Goal: Information Seeking & Learning: Learn about a topic

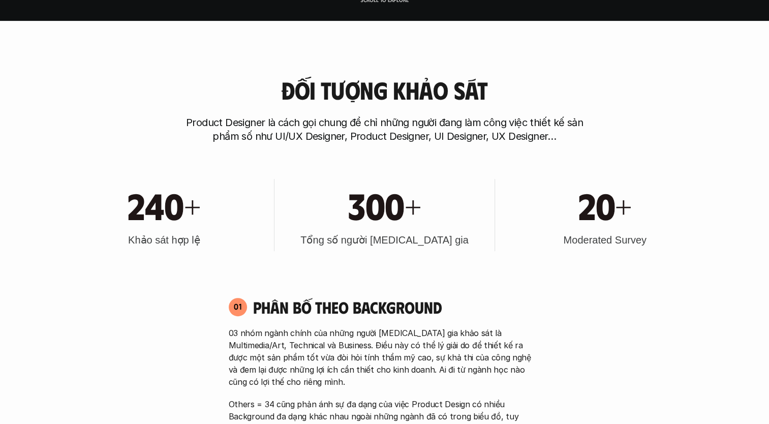
scroll to position [508, 0]
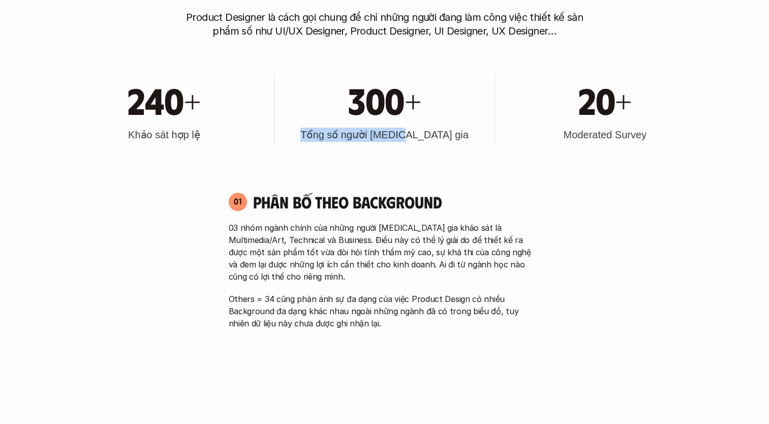
drag, startPoint x: 332, startPoint y: 138, endPoint x: 429, endPoint y: 137, distance: 97.0
click at [429, 137] on h3 "Tổng số người [MEDICAL_DATA] gia" at bounding box center [384, 135] width 168 height 14
drag, startPoint x: 429, startPoint y: 137, endPoint x: 588, endPoint y: 151, distance: 160.1
click at [588, 151] on div "240+ Khảo sát hợp lệ 300+ Tổng số người [MEDICAL_DATA] gia 20+ Moderated Survey" at bounding box center [384, 109] width 650 height 103
drag, startPoint x: 567, startPoint y: 137, endPoint x: 648, endPoint y: 136, distance: 80.8
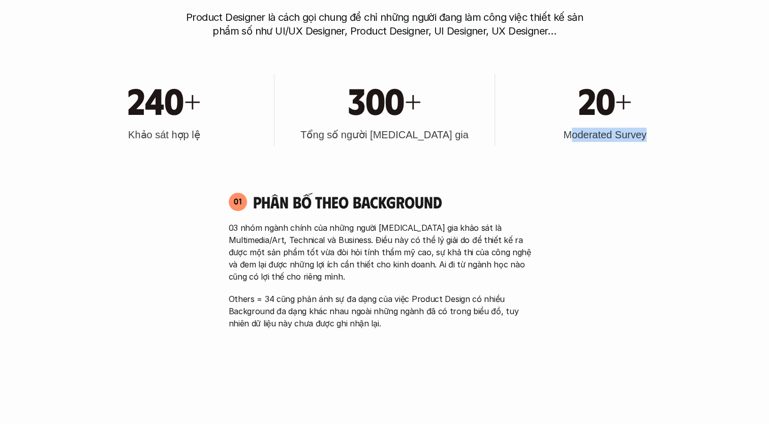
click at [648, 136] on div "20+ Moderated Survey" at bounding box center [605, 110] width 210 height 72
drag, startPoint x: 648, startPoint y: 136, endPoint x: 592, endPoint y: 144, distance: 57.0
click at [592, 144] on div "20+ Moderated Survey" at bounding box center [605, 110] width 210 height 72
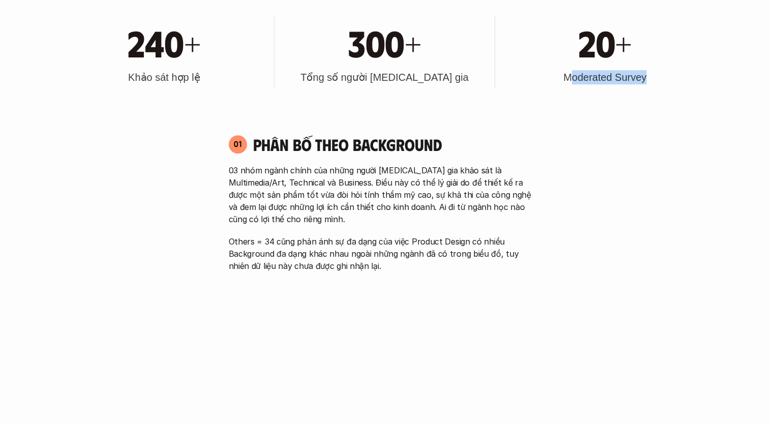
scroll to position [610, 0]
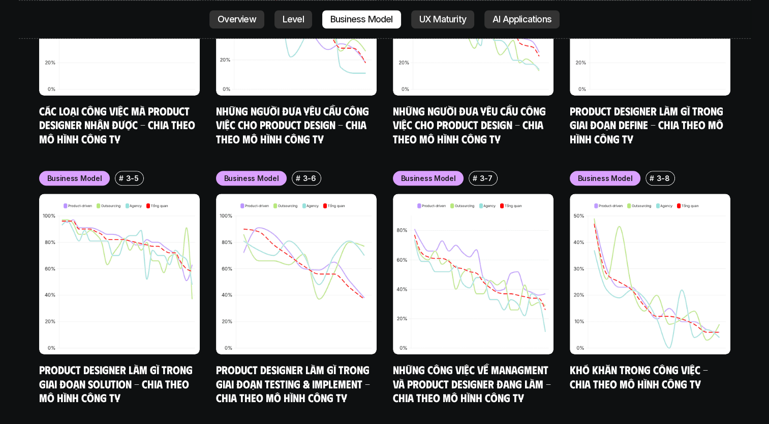
scroll to position [4572, 0]
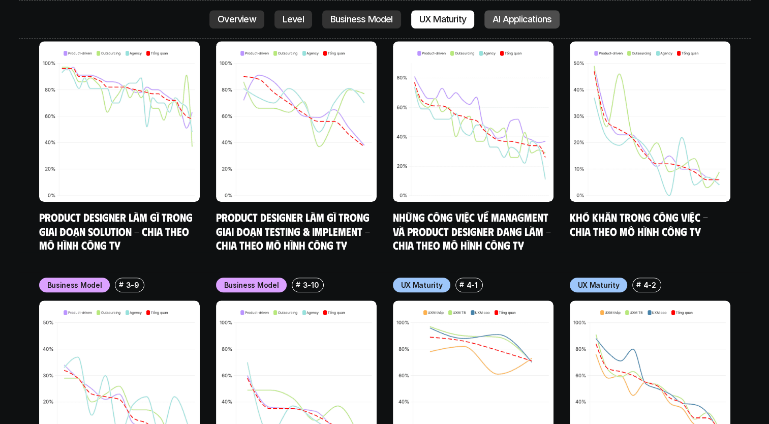
click at [516, 17] on p "AI Applications" at bounding box center [521, 19] width 59 height 10
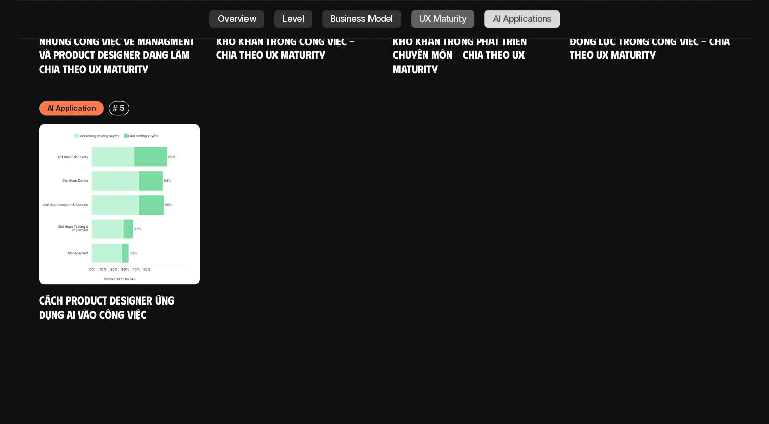
scroll to position [5529, 0]
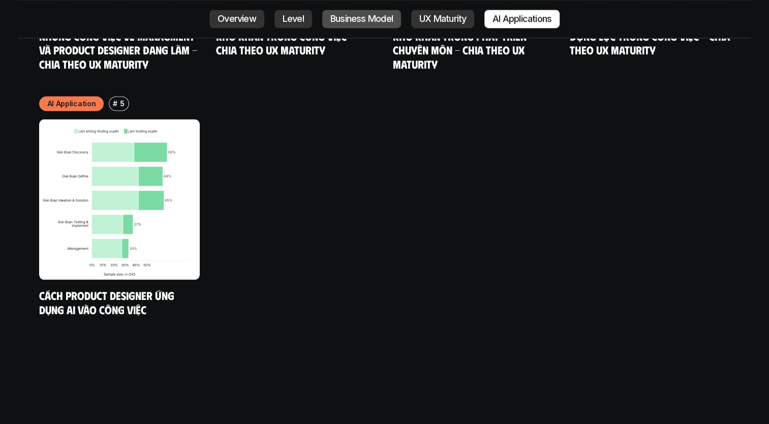
click at [382, 17] on p "Business Model" at bounding box center [361, 19] width 62 height 10
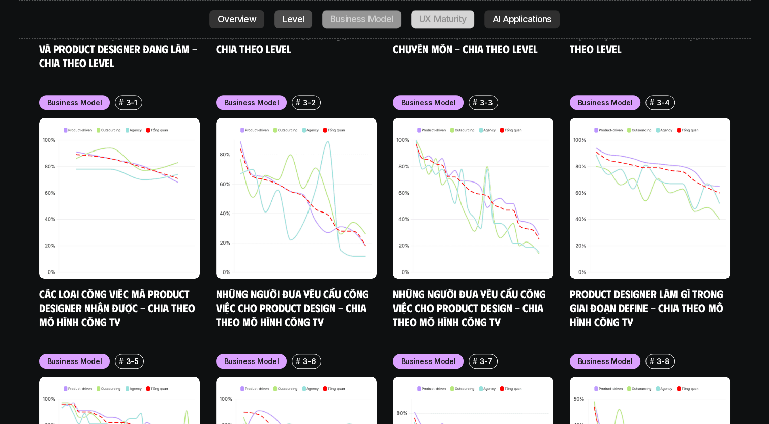
click at [299, 21] on p "Level" at bounding box center [292, 19] width 21 height 10
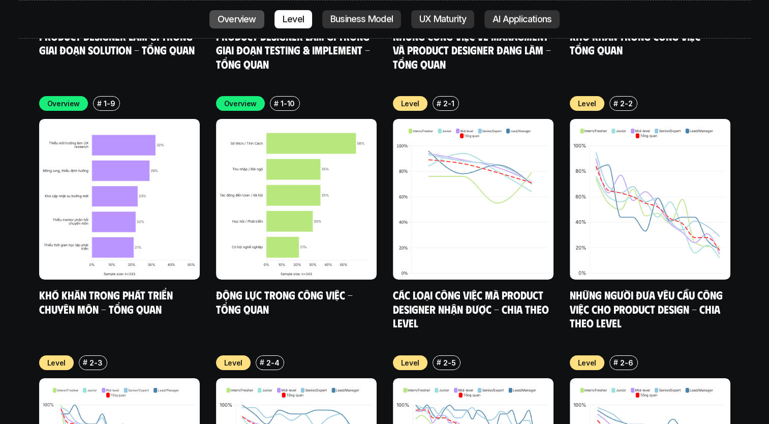
click at [246, 20] on p "Overview" at bounding box center [236, 19] width 39 height 10
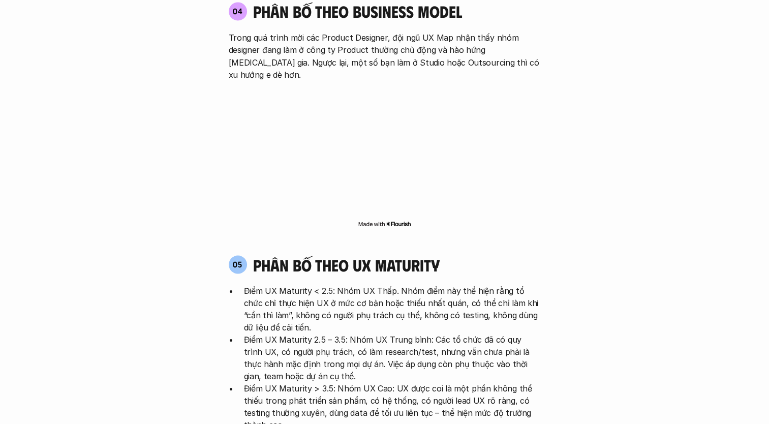
scroll to position [1880, 0]
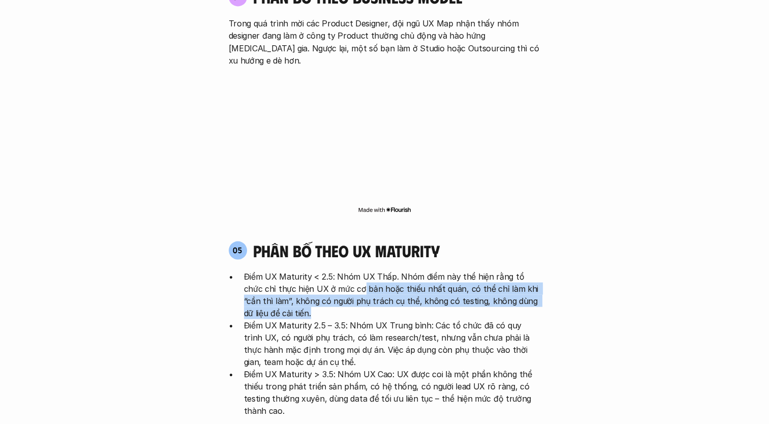
drag, startPoint x: 341, startPoint y: 242, endPoint x: 535, endPoint y: 261, distance: 195.0
click at [535, 270] on p "Điểm UX Maturity < 2.5: Nhóm UX Thấp. Nhóm điểm này thể hiện rằng tổ chức chỉ t…" at bounding box center [392, 294] width 297 height 49
click at [331, 270] on p "Điểm UX Maturity < 2.5: Nhóm UX Thấp. Nhóm điểm này thể hiện rằng tổ chức chỉ t…" at bounding box center [392, 294] width 297 height 49
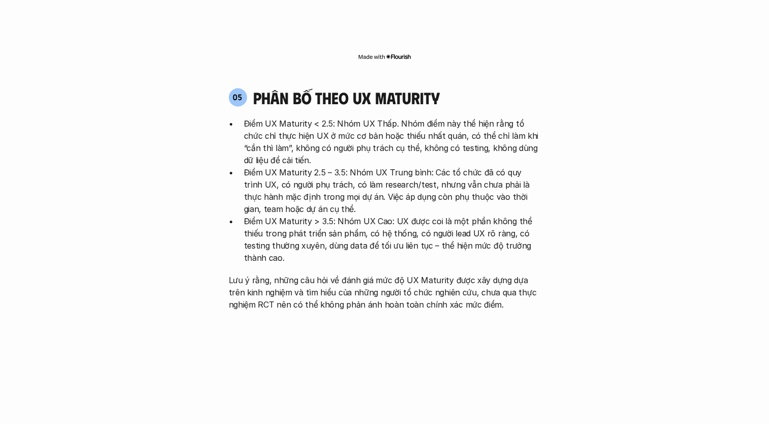
scroll to position [2032, 0]
drag, startPoint x: 311, startPoint y: 121, endPoint x: 343, endPoint y: 122, distance: 32.0
click at [343, 166] on p "Điểm UX Maturity 2.5 – 3.5: Nhóm UX Trung bình: Các tổ chức đã có quy trình UX,…" at bounding box center [392, 190] width 297 height 49
drag, startPoint x: 343, startPoint y: 122, endPoint x: 371, endPoint y: 146, distance: 36.4
click at [371, 166] on p "Điểm UX Maturity 2.5 – 3.5: Nhóm UX Trung bình: Các tổ chức đã có quy trình UX,…" at bounding box center [392, 190] width 297 height 49
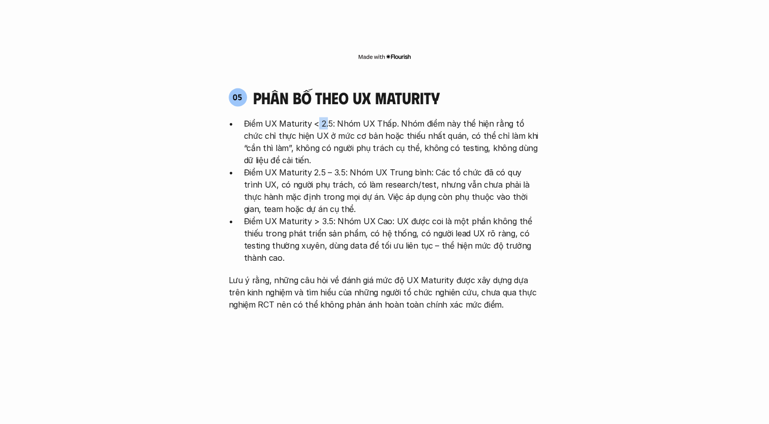
drag, startPoint x: 315, startPoint y: 74, endPoint x: 327, endPoint y: 74, distance: 12.2
click at [327, 117] on p "Điểm UX Maturity < 2.5: Nhóm UX Thấp. Nhóm điểm này thể hiện rằng tổ chức chỉ t…" at bounding box center [392, 141] width 297 height 49
drag, startPoint x: 327, startPoint y: 74, endPoint x: 372, endPoint y: 90, distance: 47.6
click at [372, 117] on p "Điểm UX Maturity < 2.5: Nhóm UX Thấp. Nhóm điểm này thể hiện rằng tổ chức chỉ t…" at bounding box center [392, 141] width 297 height 49
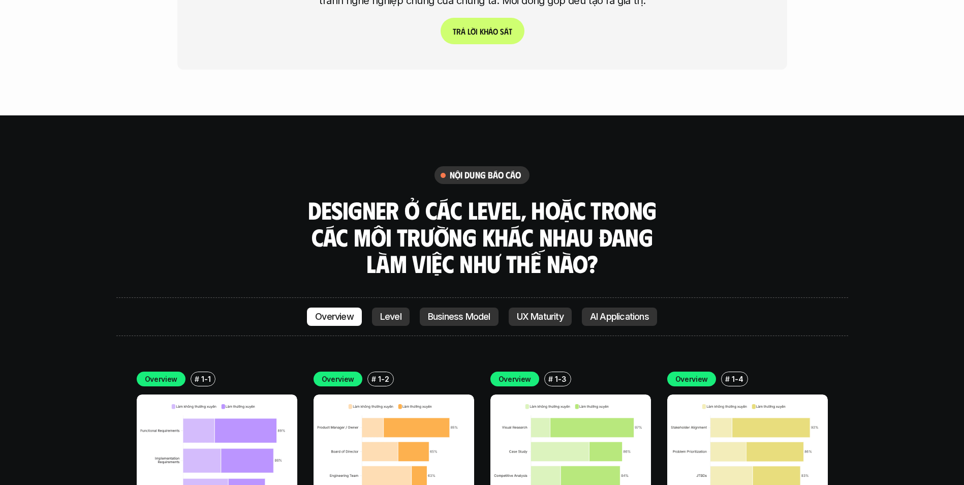
scroll to position [2845, 0]
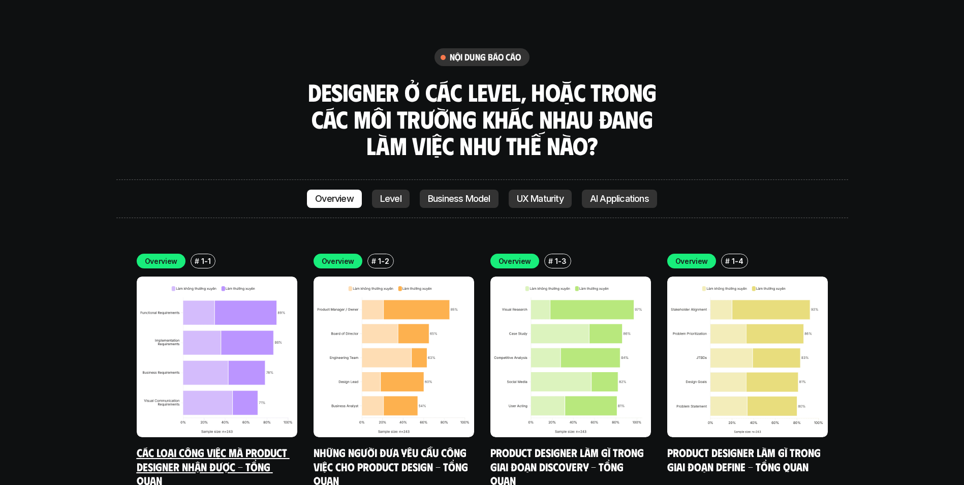
click at [211, 311] on img at bounding box center [217, 356] width 161 height 161
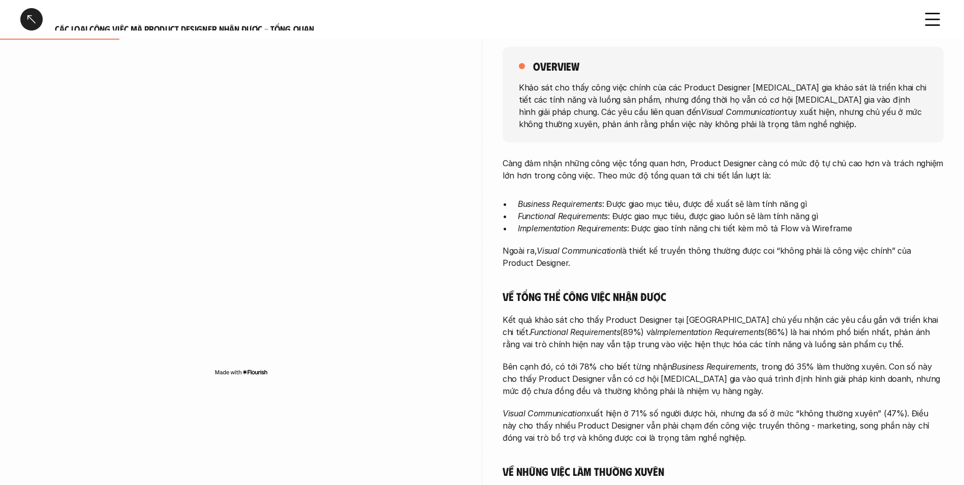
scroll to position [152, 0]
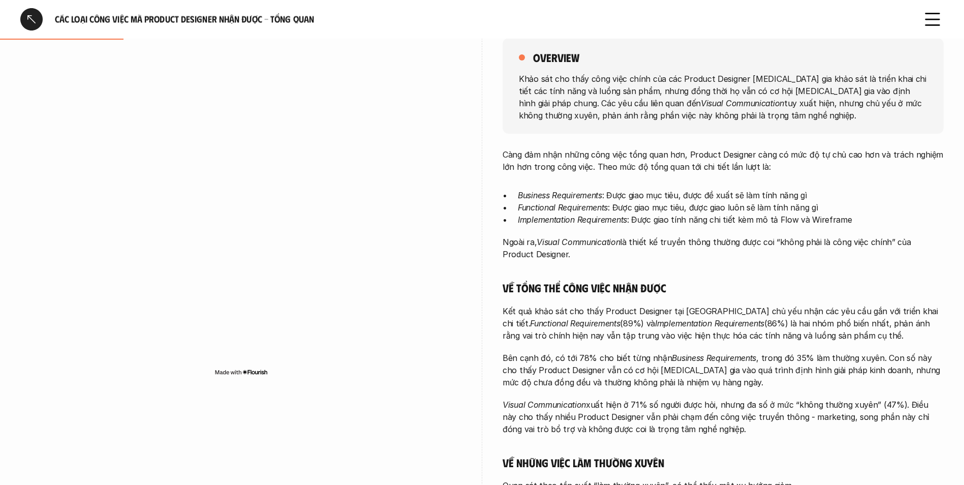
click at [260, 371] on img at bounding box center [240, 372] width 53 height 8
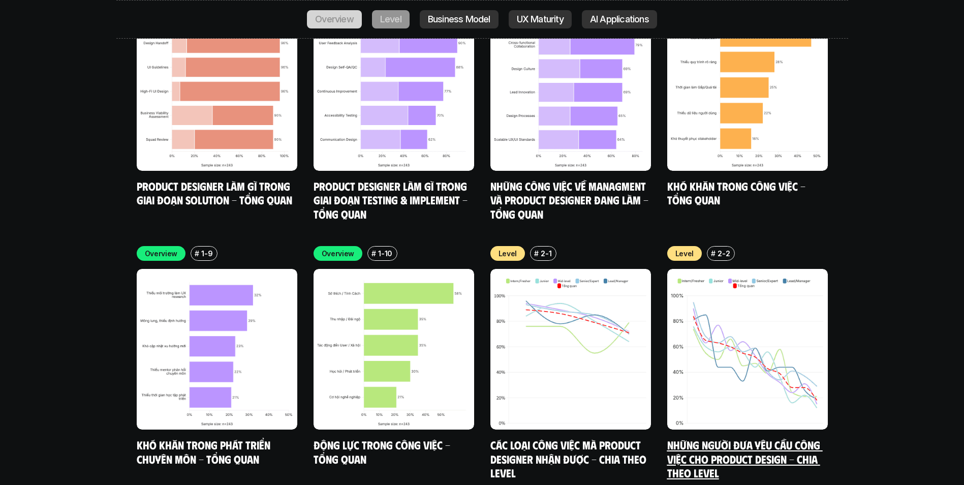
scroll to position [3400, 0]
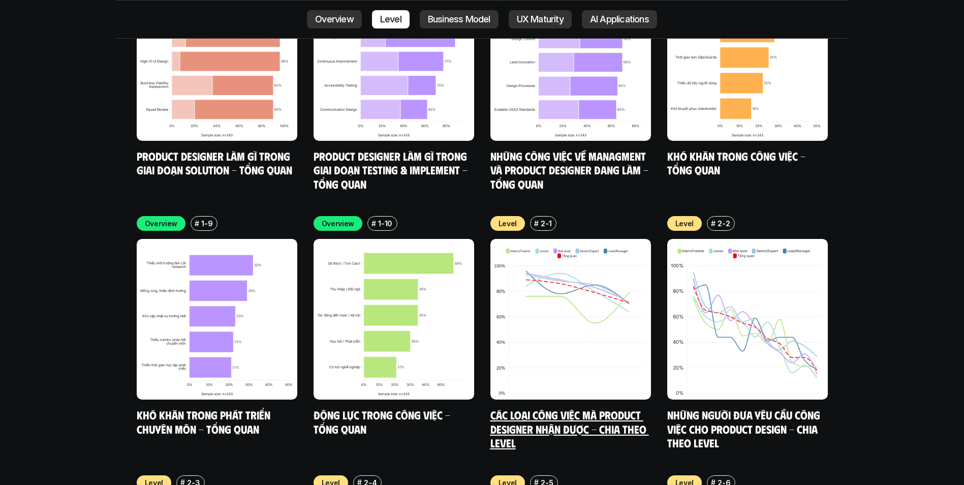
click at [566, 329] on img at bounding box center [570, 319] width 161 height 161
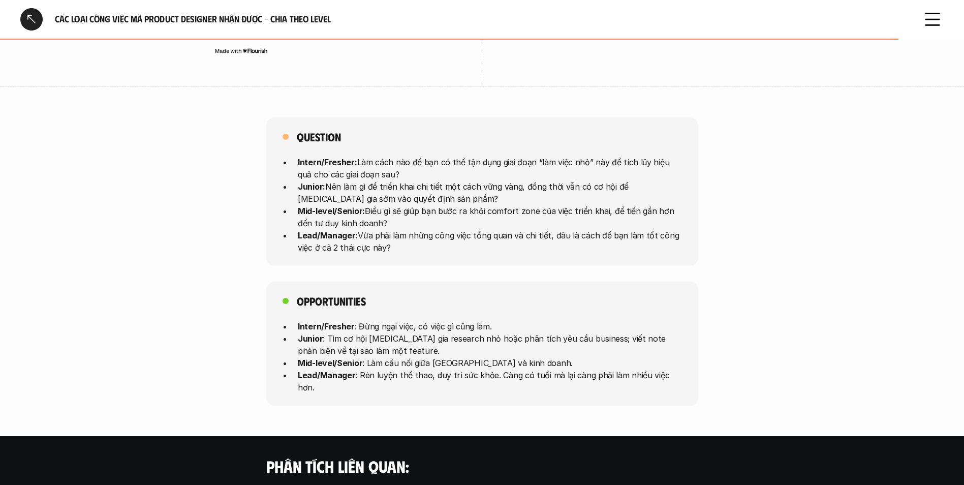
scroll to position [2560, 0]
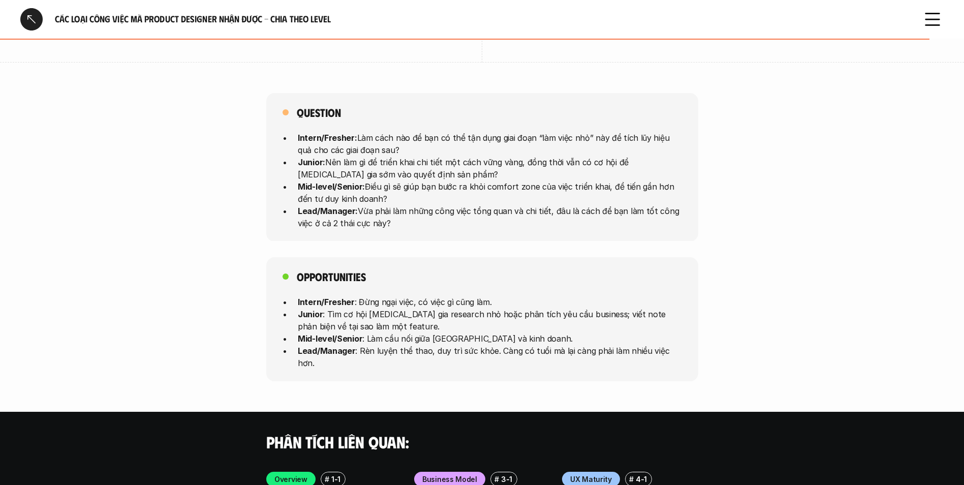
click at [24, 18] on div at bounding box center [31, 19] width 22 height 22
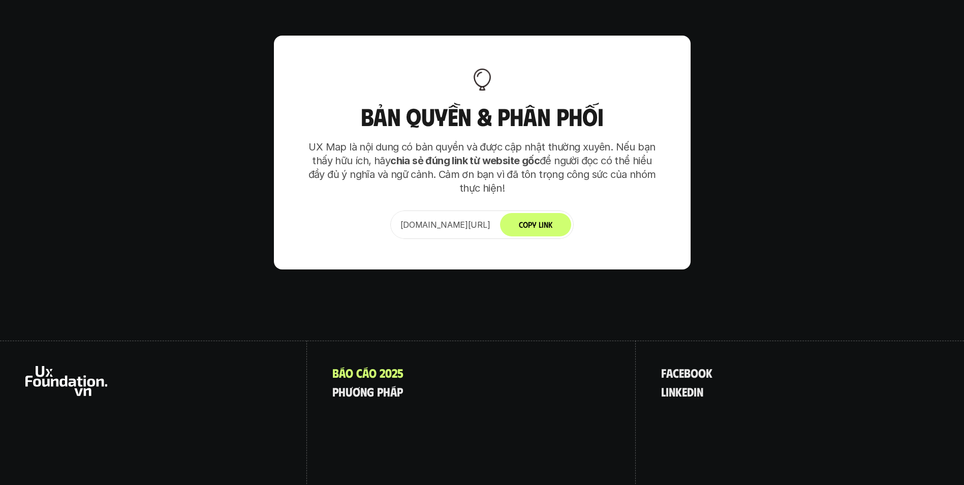
scroll to position [6503, 0]
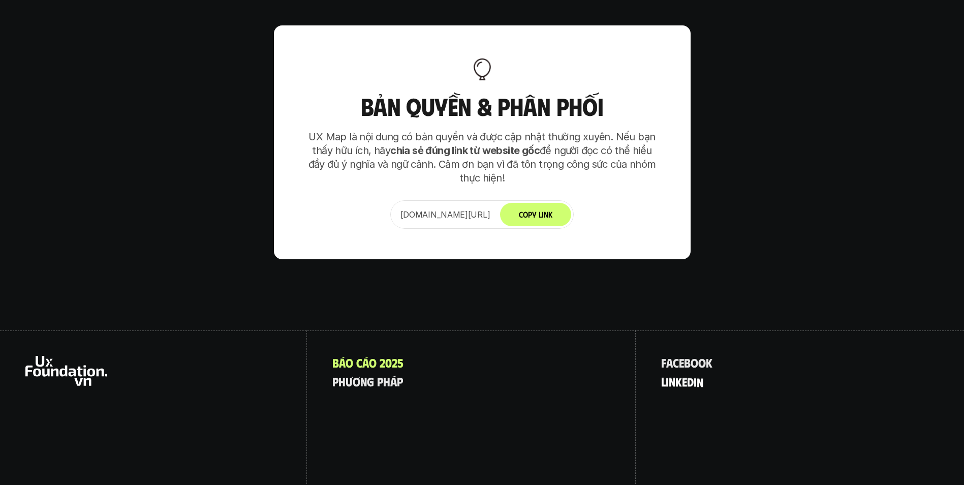
click at [674, 374] on p "l i n k e d i n" at bounding box center [682, 380] width 42 height 13
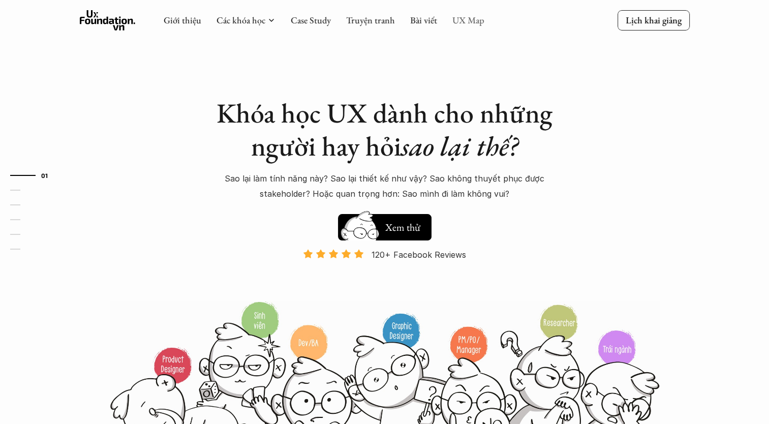
click at [480, 18] on link "UX Map" at bounding box center [468, 20] width 32 height 12
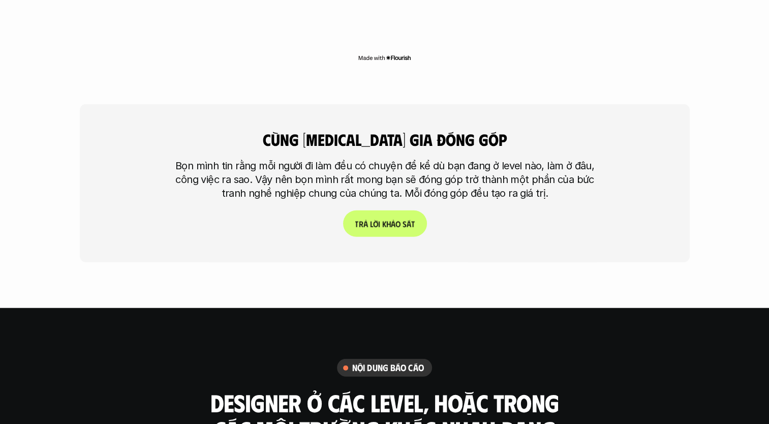
scroll to position [2438, 0]
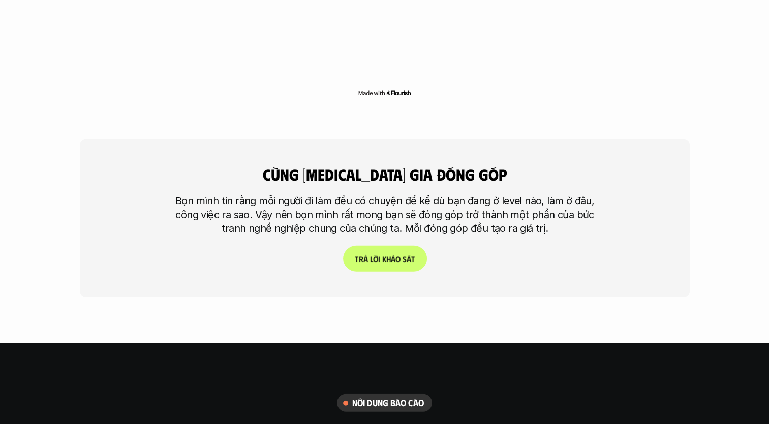
click at [386, 254] on p "T r ả l ờ i k h ả o s á t" at bounding box center [384, 259] width 59 height 10
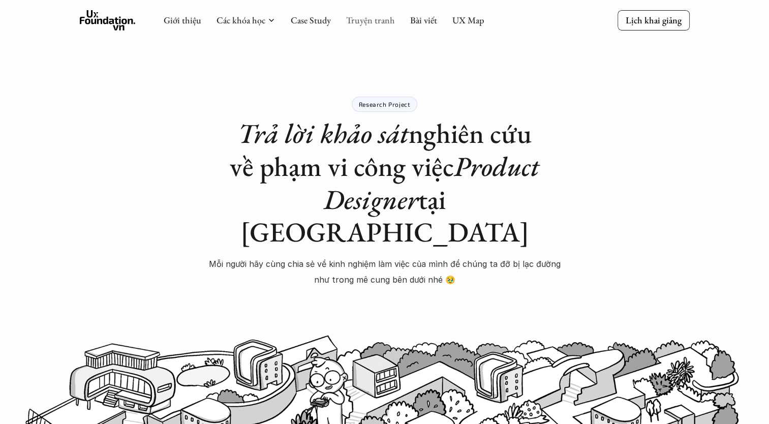
click at [373, 24] on link "Truyện tranh" at bounding box center [370, 20] width 49 height 12
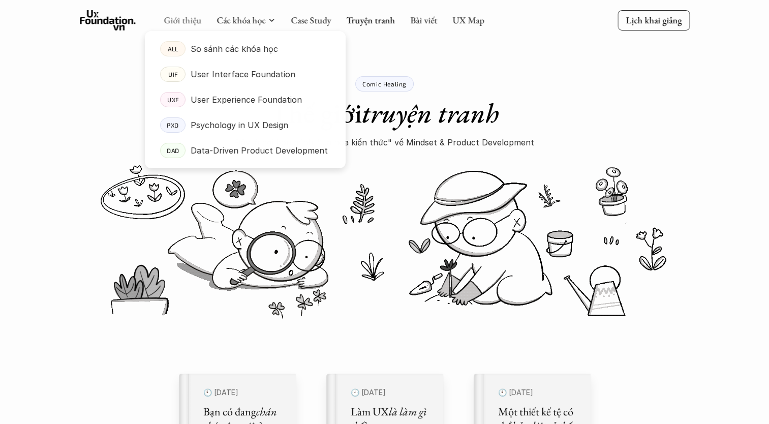
click at [182, 20] on link "Giới thiệu" at bounding box center [183, 20] width 38 height 12
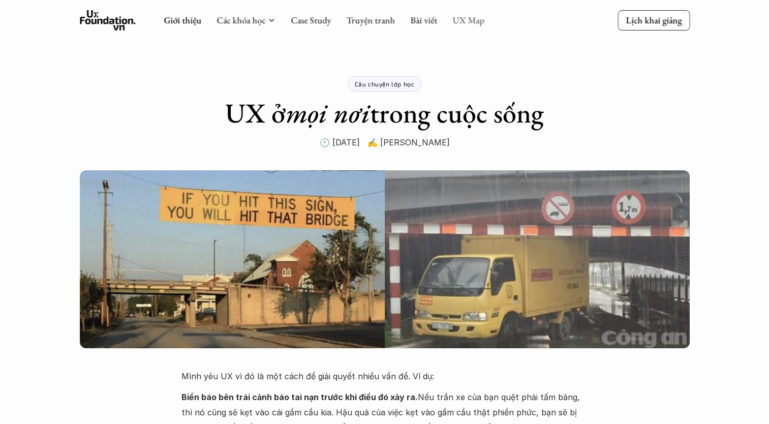
click at [459, 22] on link "UX Map" at bounding box center [468, 20] width 32 height 12
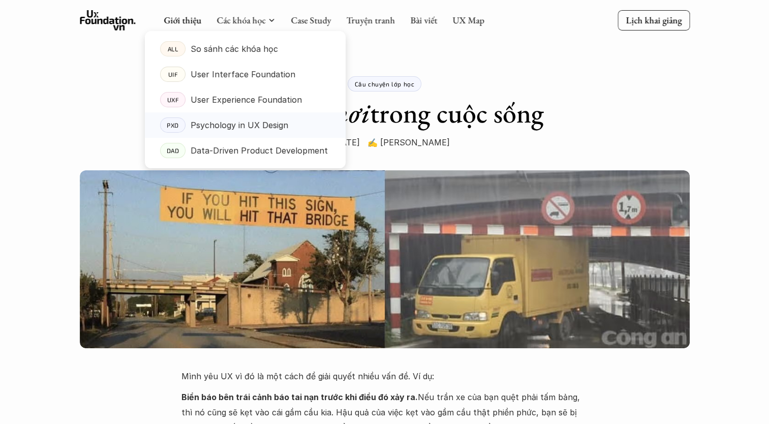
click at [248, 123] on p "Psychology in UX Design" at bounding box center [239, 124] width 98 height 15
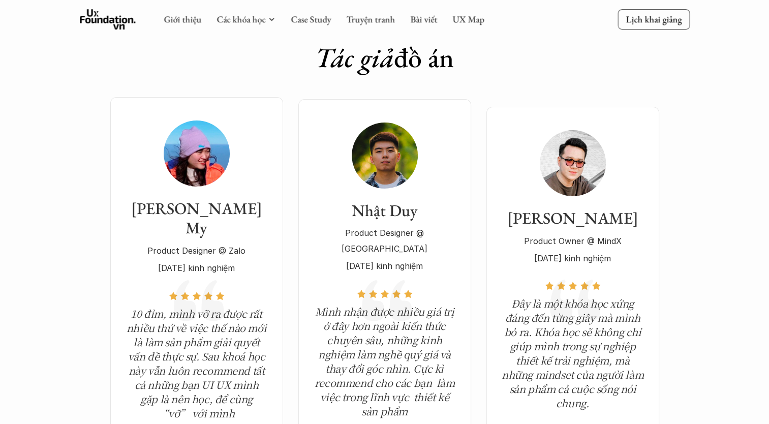
scroll to position [3505, 0]
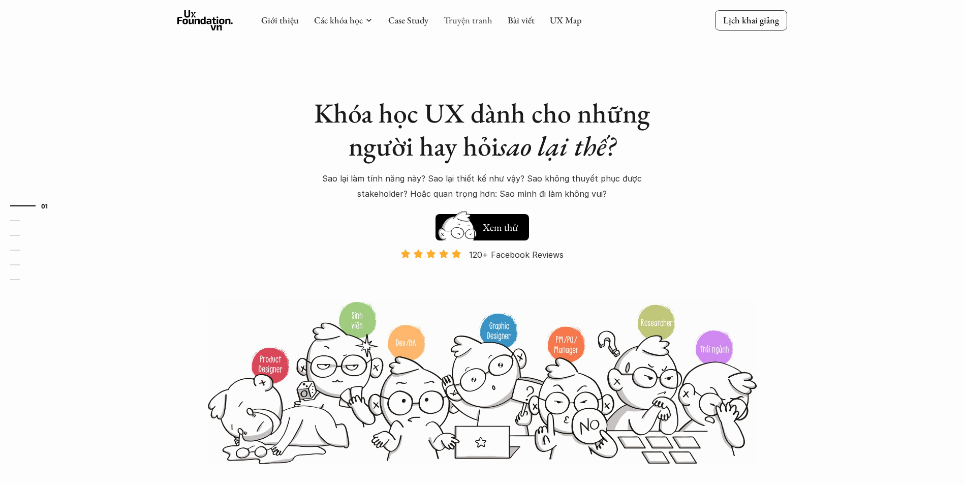
click at [478, 22] on link "Truyện tranh" at bounding box center [467, 20] width 49 height 12
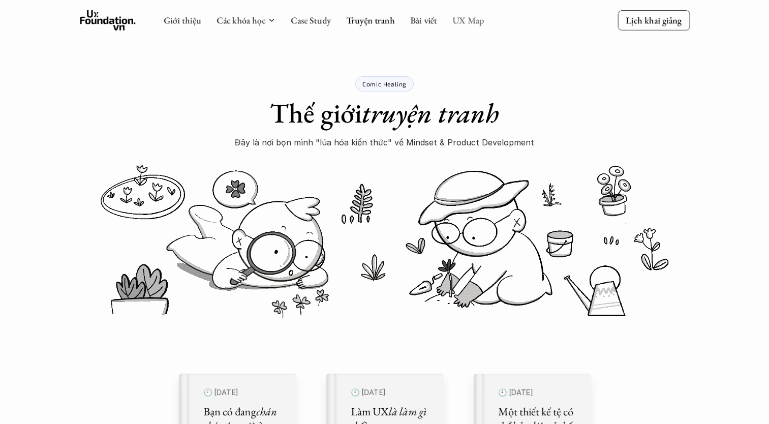
click at [459, 21] on link "UX Map" at bounding box center [468, 20] width 32 height 12
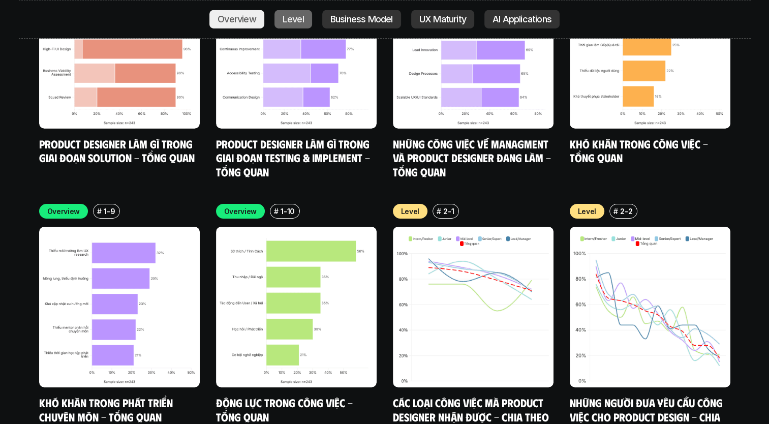
scroll to position [3454, 0]
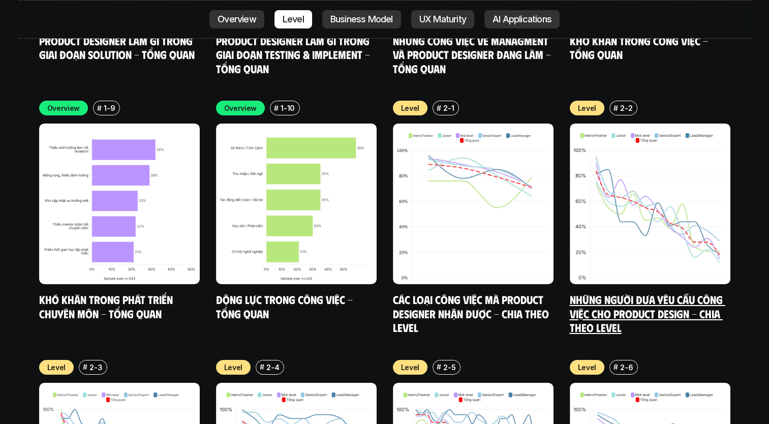
click at [695, 185] on img at bounding box center [649, 203] width 161 height 161
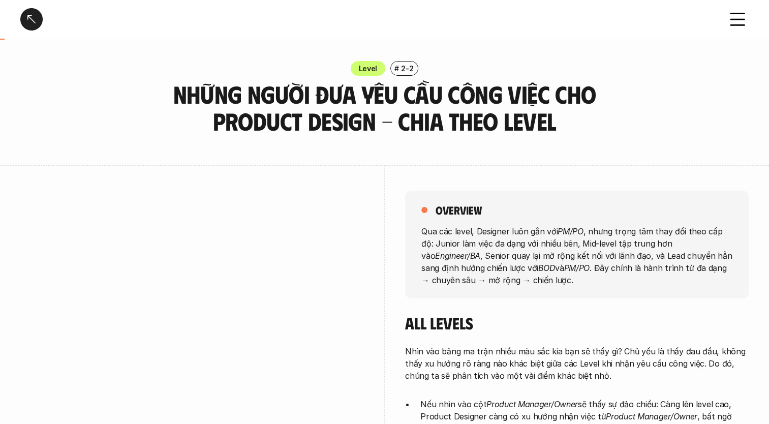
click at [22, 15] on div at bounding box center [31, 19] width 22 height 22
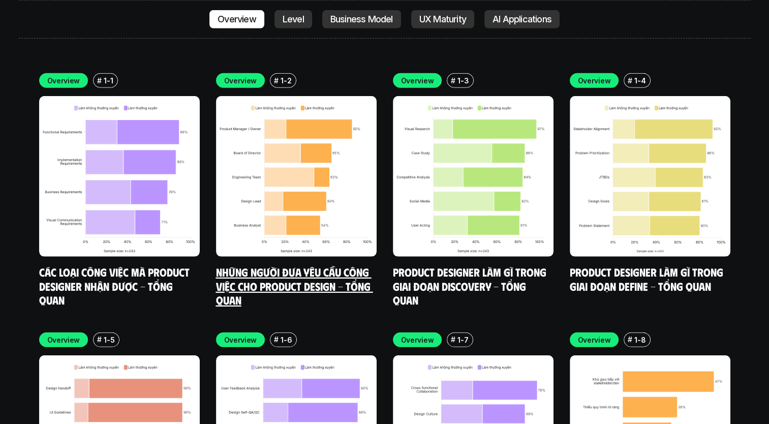
scroll to position [2982, 0]
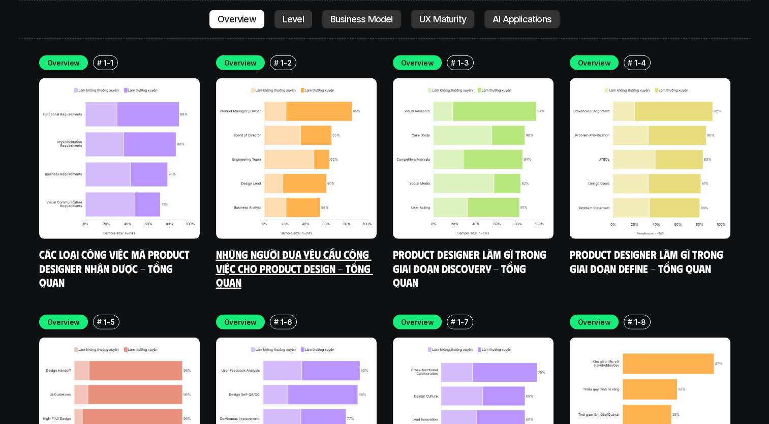
click at [328, 165] on img at bounding box center [296, 158] width 161 height 161
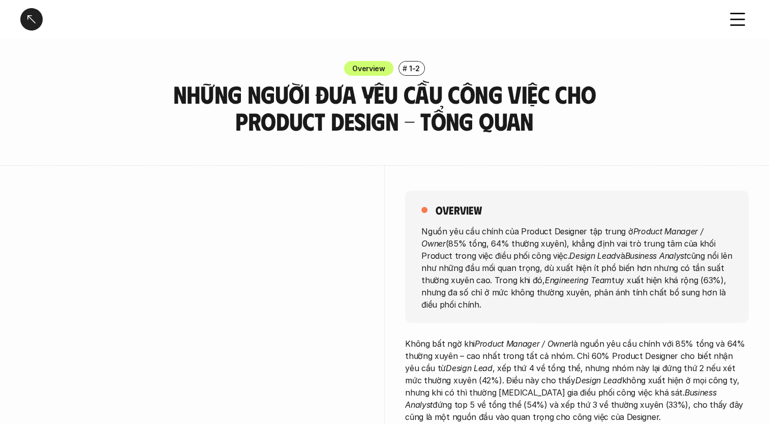
click at [722, 10] on div "Những người đưa yêu cầu công việc cho Product Design - Tổng quan" at bounding box center [384, 19] width 769 height 39
click at [736, 24] on use at bounding box center [737, 20] width 14 height 12
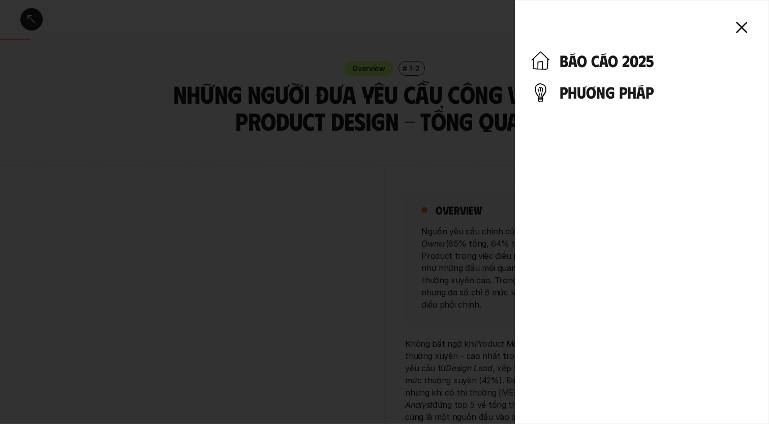
click at [429, 19] on div at bounding box center [384, 212] width 769 height 424
